Goal: Information Seeking & Learning: Obtain resource

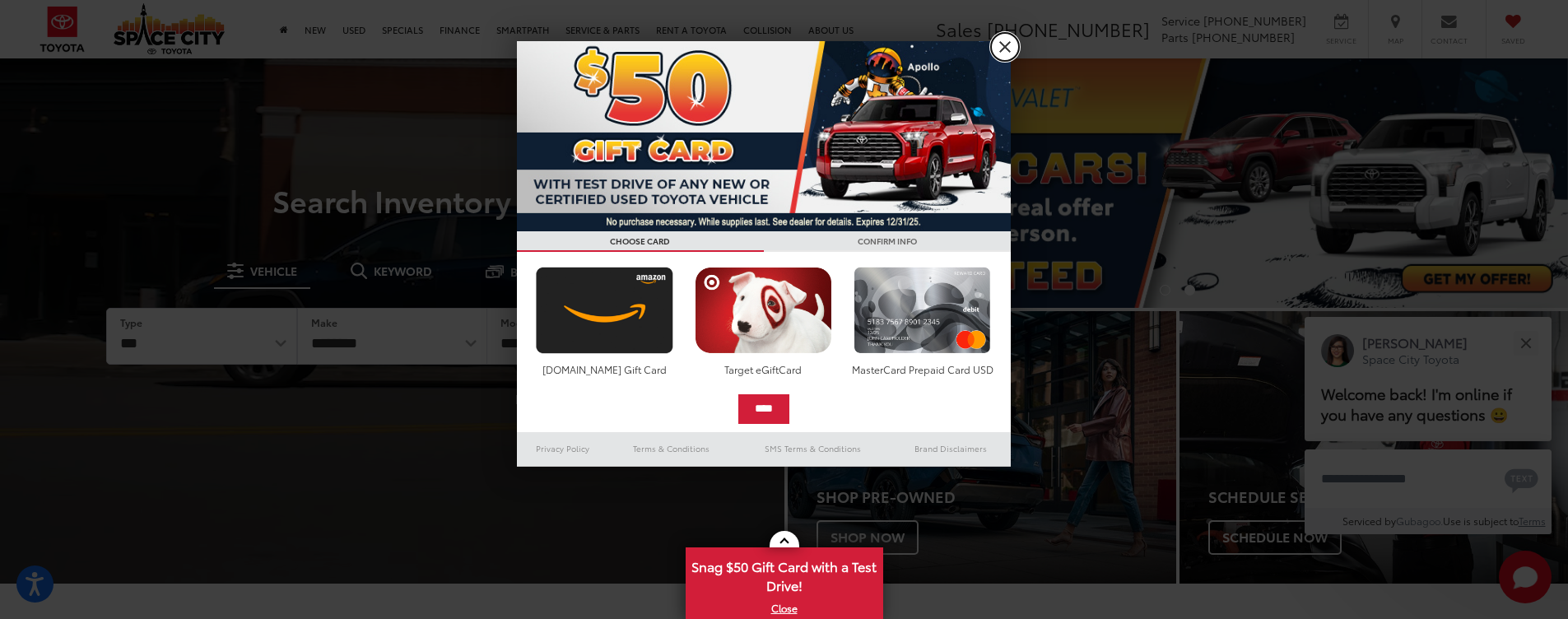
click at [1001, 45] on link "X" at bounding box center [1005, 47] width 28 height 28
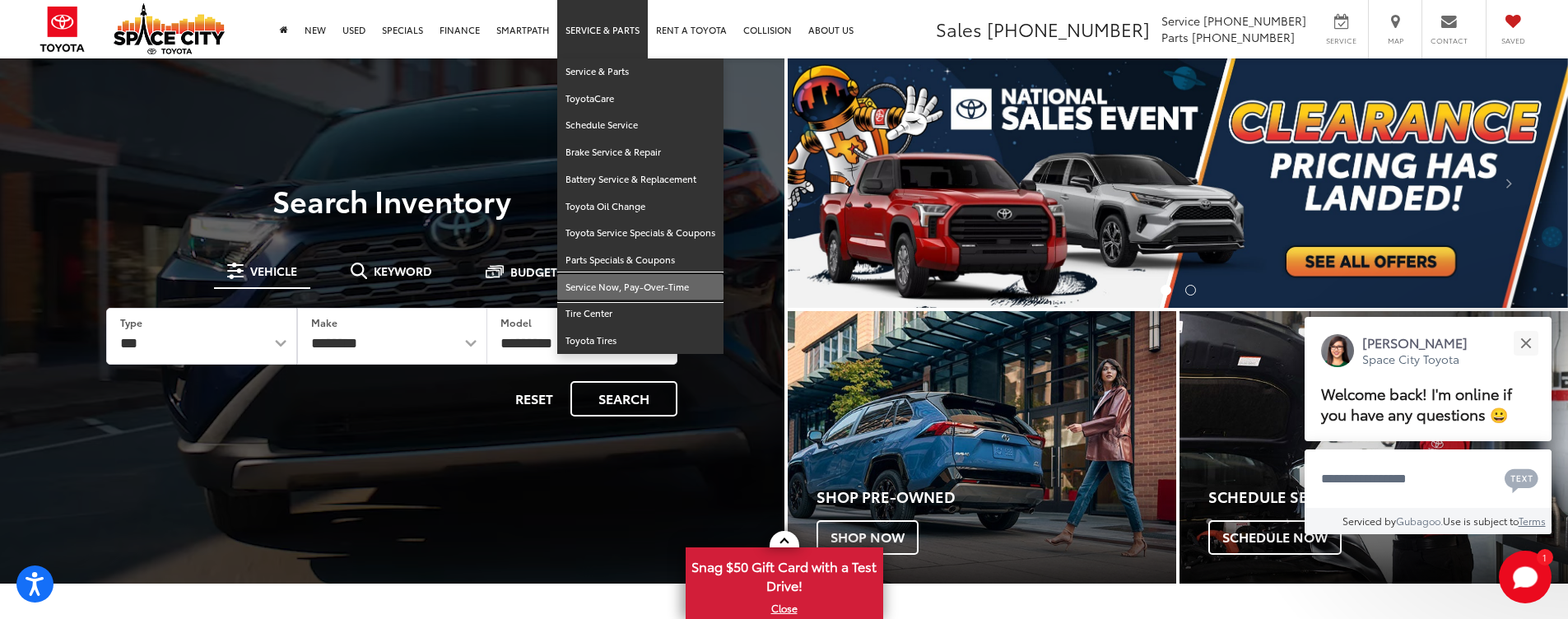
click at [623, 282] on link "Service Now, Pay-Over-Time" at bounding box center [640, 287] width 166 height 27
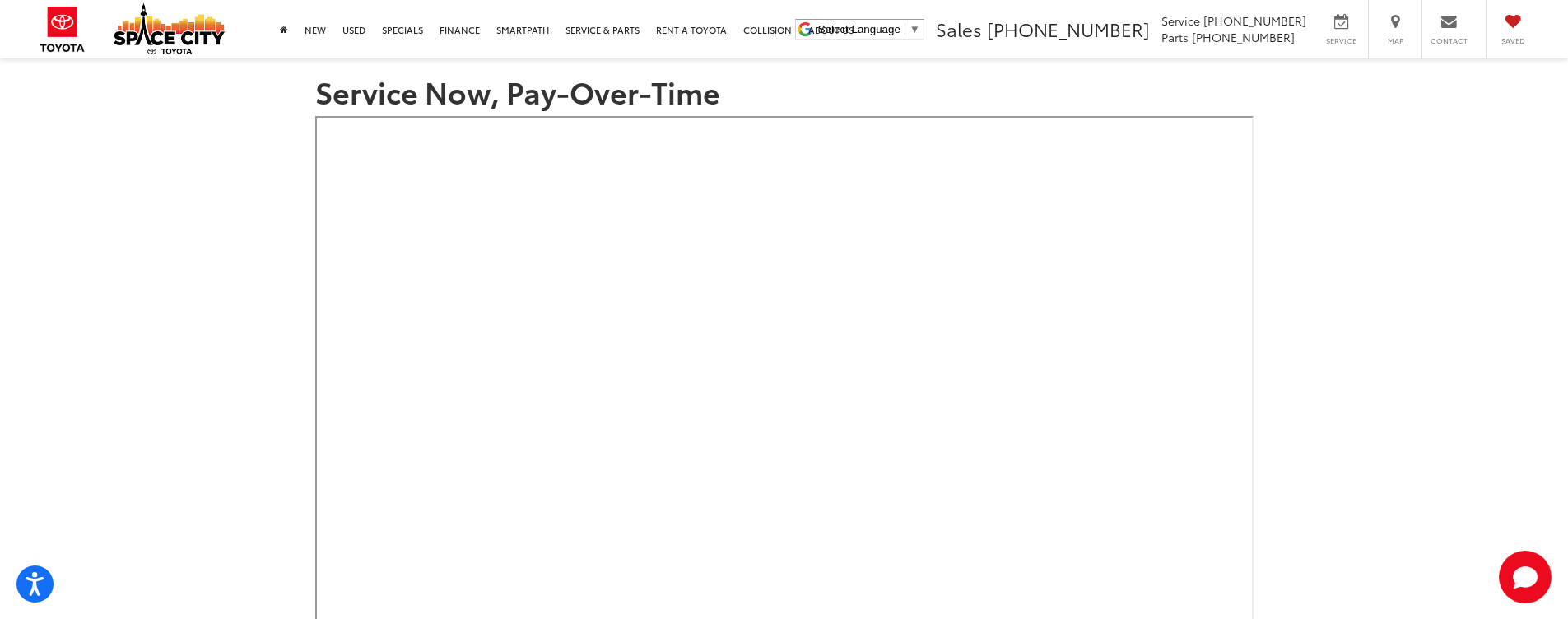
click at [1393, 158] on section "Service Now, Pay-Over-Time" at bounding box center [784, 533] width 1568 height 949
click at [1410, 283] on section "Service Now, Pay-Over-Time" at bounding box center [784, 533] width 1568 height 949
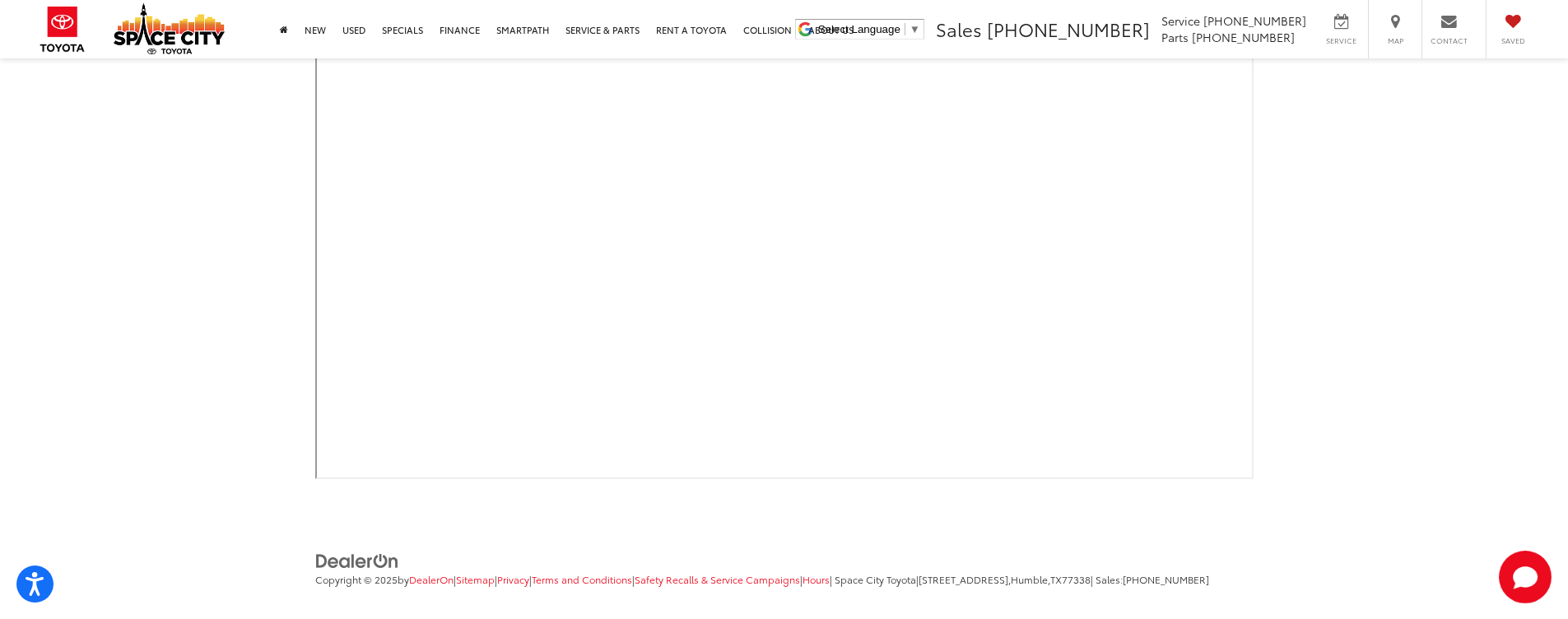
click at [1389, 239] on section "Service Now, Pay-Over-Time" at bounding box center [784, 7] width 1568 height 949
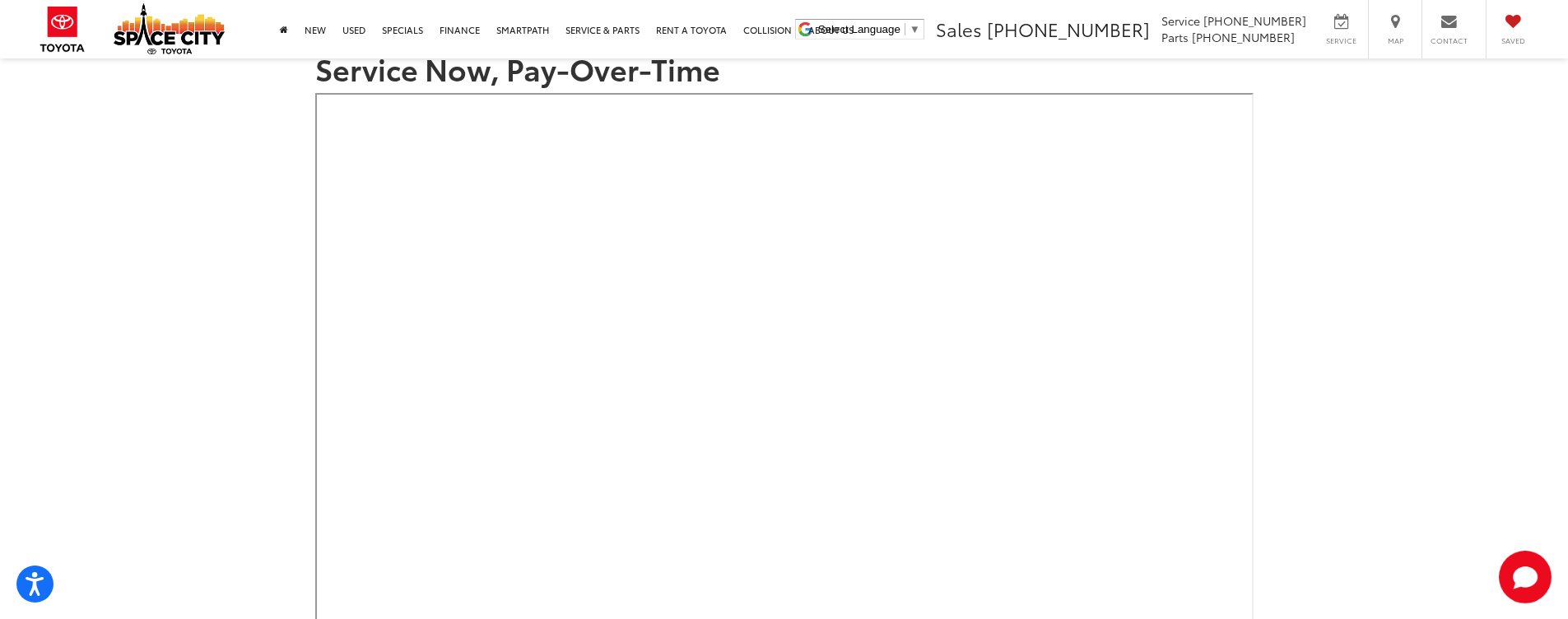
scroll to position [0, 0]
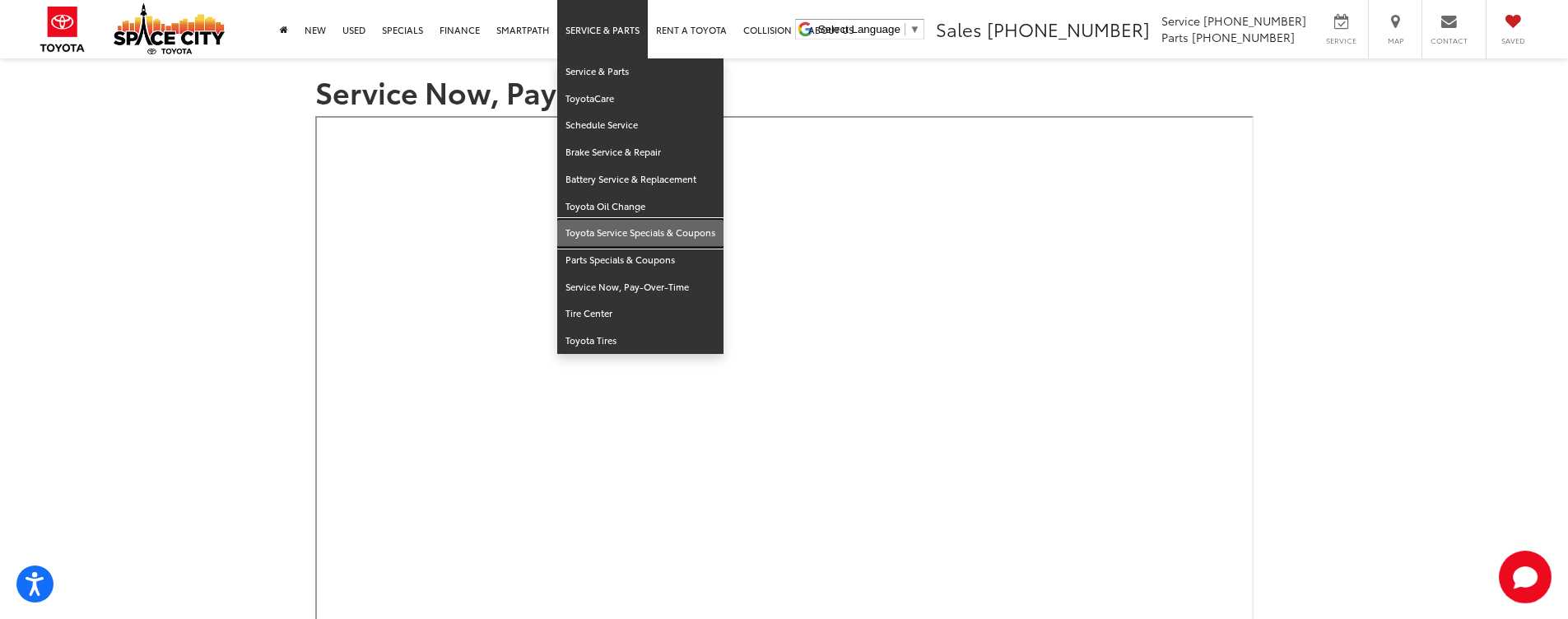
click at [595, 239] on link "Toyota Service Specials & Coupons" at bounding box center [640, 233] width 166 height 27
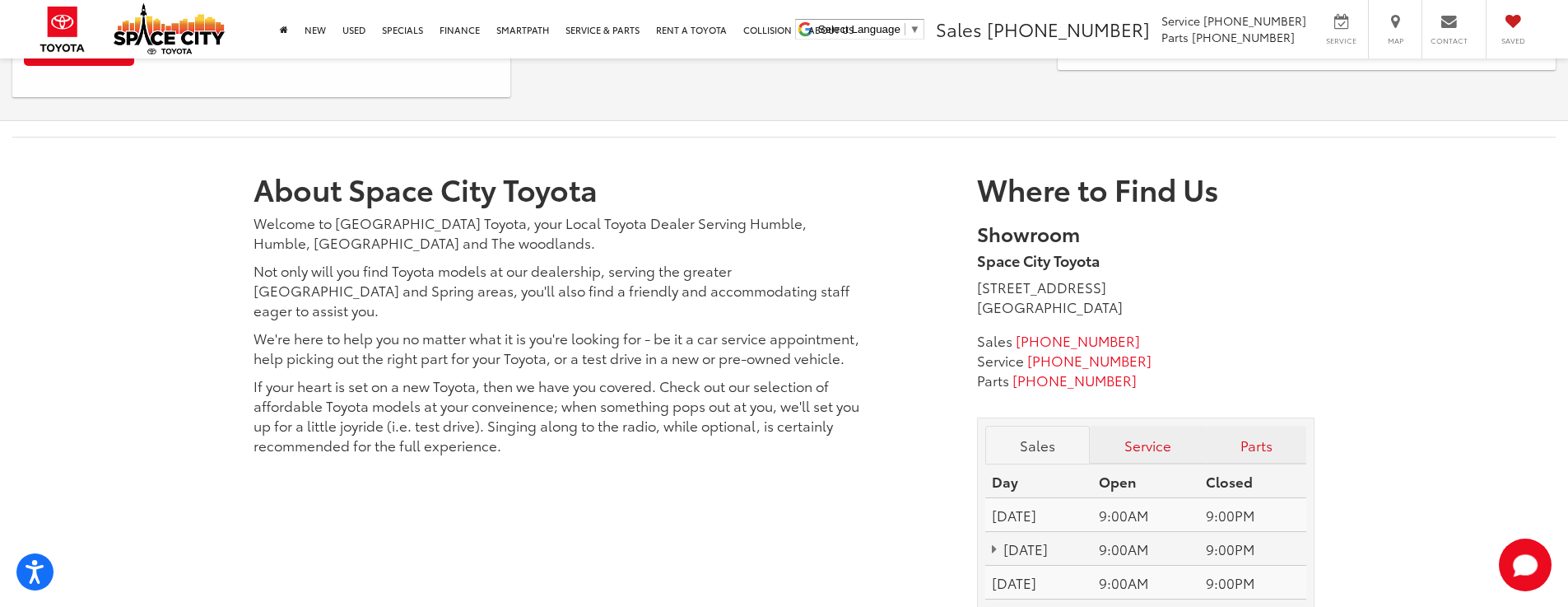
scroll to position [2058, 0]
